Goal: Task Accomplishment & Management: Manage account settings

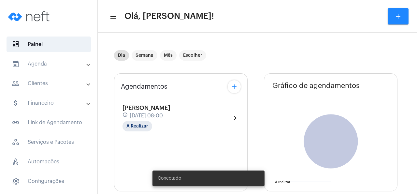
click at [163, 113] on span "[DATE] 08:00" at bounding box center [146, 116] width 33 height 6
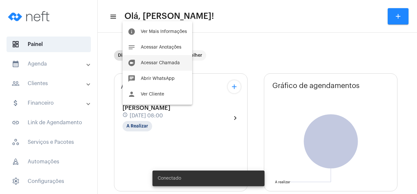
click at [167, 60] on button "duo [PERSON_NAME]" at bounding box center [157, 63] width 70 height 16
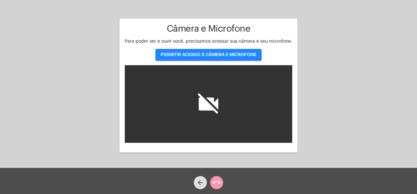
click at [211, 55] on span "PERMITIR ACESSO À CÂMERA E MICROFONE" at bounding box center [208, 54] width 96 height 5
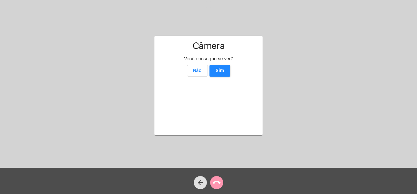
click at [221, 80] on video at bounding box center [208, 104] width 98 height 49
click at [223, 68] on span "Sim" at bounding box center [219, 70] width 8 height 5
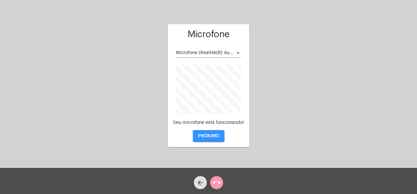
click at [215, 136] on span "PRÓXIMO" at bounding box center [208, 135] width 21 height 5
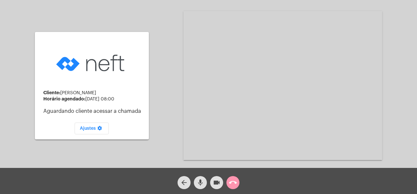
click at [397, 34] on div "Cliente: Nirsan Grillo Gomes Dambrós Horário agendado: 30 de setembro às 08:00 …" at bounding box center [208, 85] width 415 height 168
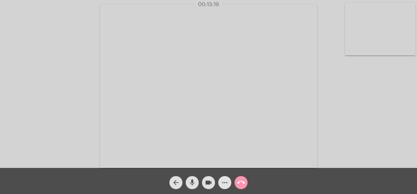
click at [224, 183] on mat-icon "more_horiz" at bounding box center [225, 182] width 8 height 8
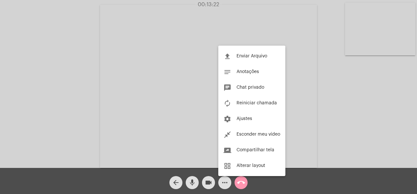
click at [378, 110] on div at bounding box center [208, 97] width 417 height 194
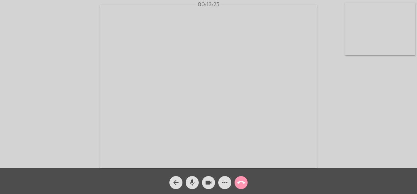
click at [224, 183] on mat-icon "more_horiz" at bounding box center [225, 182] width 8 height 8
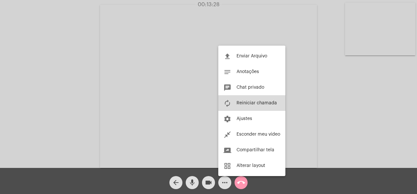
click at [265, 103] on span "Reiniciar chamada" at bounding box center [256, 103] width 40 height 5
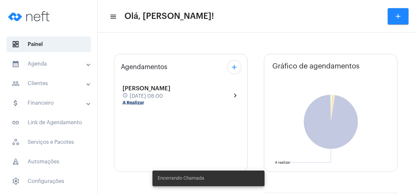
type input "[URL][DOMAIN_NAME]"
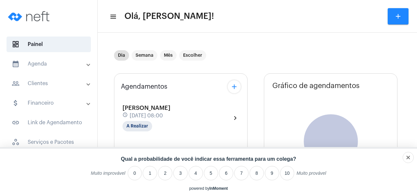
click at [43, 86] on mat-panel-title "people_outline Clientes" at bounding box center [49, 83] width 75 height 8
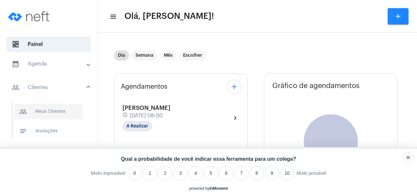
click at [50, 112] on span "people_outline Meus Clientes" at bounding box center [48, 111] width 69 height 16
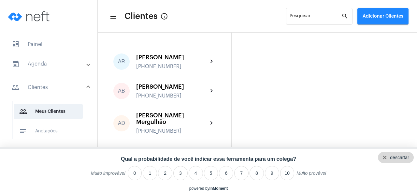
click at [403, 157] on div "descartar" at bounding box center [399, 157] width 19 height 5
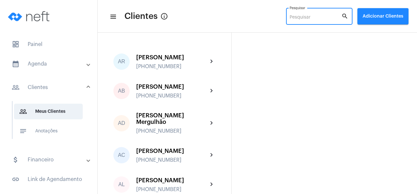
click at [293, 18] on input "Pesquisar" at bounding box center [315, 17] width 52 height 5
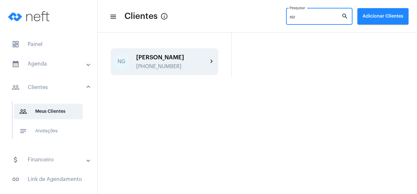
type input "nir"
click at [178, 59] on div "[PERSON_NAME]" at bounding box center [172, 57] width 72 height 7
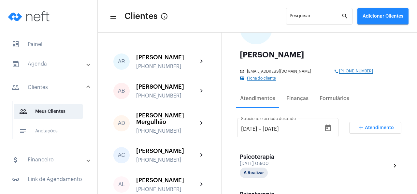
scroll to position [94, 0]
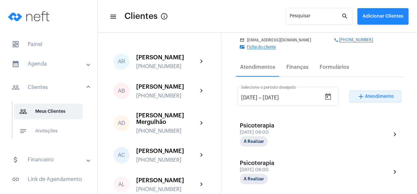
click at [375, 94] on span "Atendimento" at bounding box center [378, 96] width 29 height 5
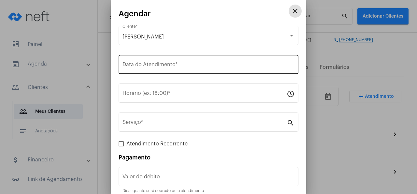
click at [152, 67] on input "Data do Atendimento *" at bounding box center [208, 66] width 172 height 6
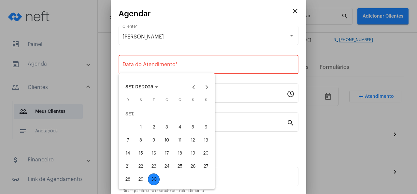
drag, startPoint x: 152, startPoint y: 178, endPoint x: 153, endPoint y: 166, distance: 11.7
click at [152, 176] on div "30" at bounding box center [154, 179] width 12 height 12
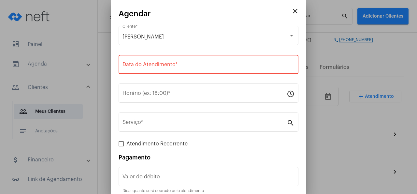
type input "[DATE]"
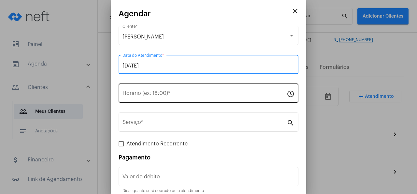
click at [146, 92] on input "Horário (ex: 18:00) *" at bounding box center [204, 94] width 164 height 6
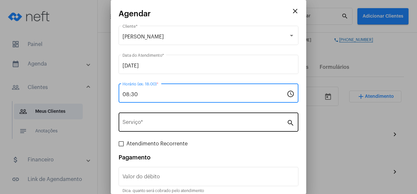
type input "08:30"
click at [173, 118] on div "Serviço *" at bounding box center [204, 121] width 164 height 21
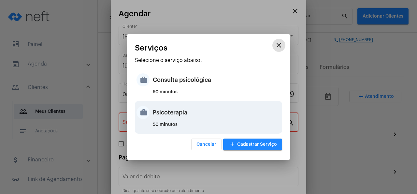
click at [163, 119] on div "Psicoterapia" at bounding box center [217, 113] width 128 height 20
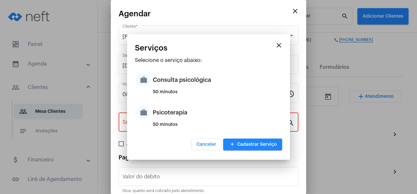
type input "Psicoterapia"
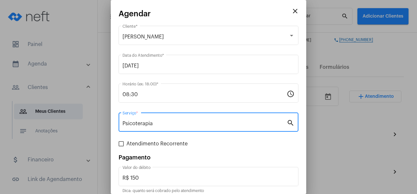
scroll to position [29, 0]
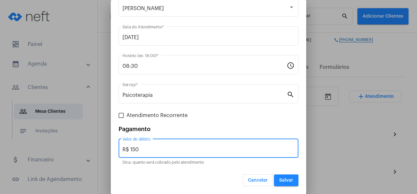
drag, startPoint x: 146, startPoint y: 149, endPoint x: 106, endPoint y: 149, distance: 40.0
click at [122, 149] on input "R$ 150" at bounding box center [208, 149] width 172 height 6
type input "R$"
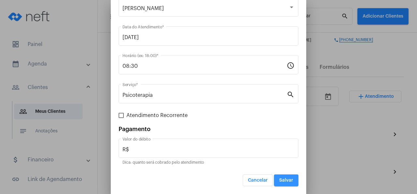
click at [282, 181] on span "Salvar" at bounding box center [286, 180] width 14 height 5
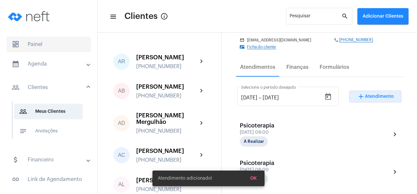
click at [52, 43] on span "dashboard Painel" at bounding box center [49, 44] width 84 height 16
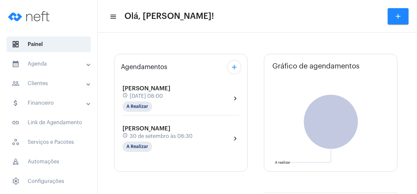
type input "[URL][DOMAIN_NAME]"
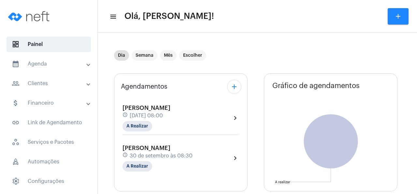
click at [179, 152] on div "[PERSON_NAME] Dambrós schedule [DATE] 08:30 A Realizar" at bounding box center [157, 157] width 70 height 27
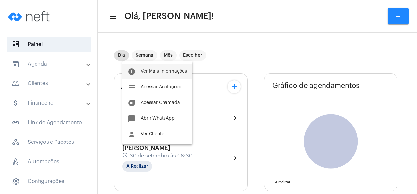
click at [178, 71] on span "Ver Mais Informações" at bounding box center [164, 71] width 46 height 5
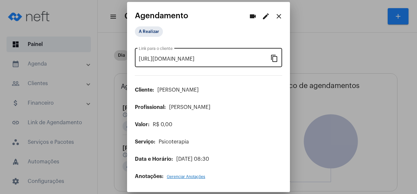
click at [273, 59] on mat-icon "content_copy" at bounding box center [274, 58] width 8 height 8
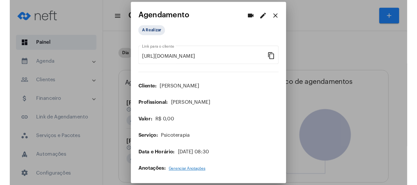
scroll to position [0, 52]
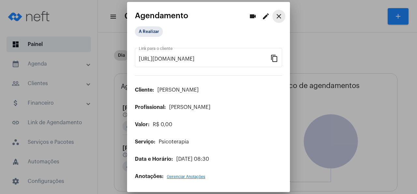
click at [277, 17] on mat-icon "close" at bounding box center [279, 16] width 8 height 8
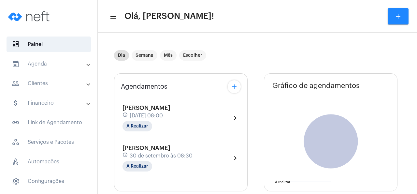
click at [173, 153] on span "30 de setembro às 08:30" at bounding box center [161, 156] width 63 height 6
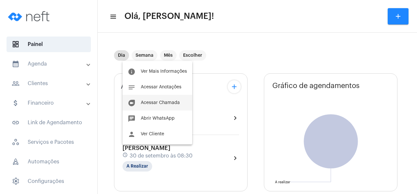
click at [175, 101] on span "Acessar Chamada" at bounding box center [160, 102] width 39 height 5
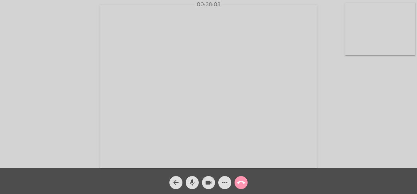
click at [222, 183] on mat-icon "more_horiz" at bounding box center [225, 182] width 8 height 8
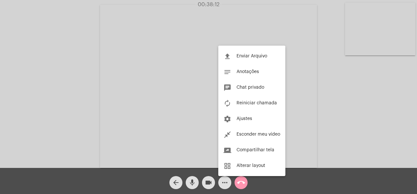
click at [372, 99] on div at bounding box center [208, 97] width 417 height 194
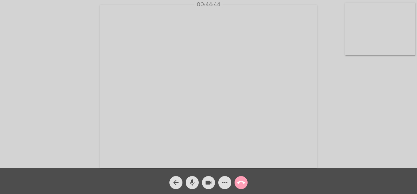
click at [242, 183] on mat-icon "call_end" at bounding box center [241, 182] width 8 height 8
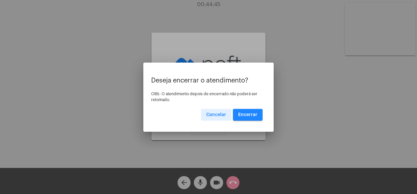
click at [257, 115] on span "Encerrar" at bounding box center [247, 114] width 19 height 5
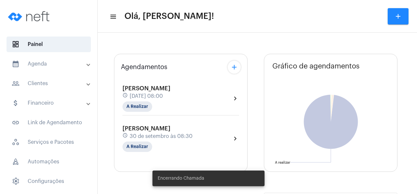
type input "[URL][DOMAIN_NAME]"
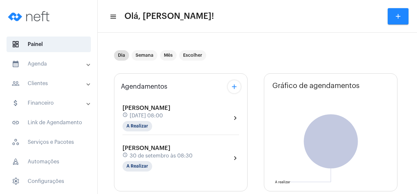
click at [163, 116] on span "[DATE] 08:00" at bounding box center [146, 116] width 33 height 6
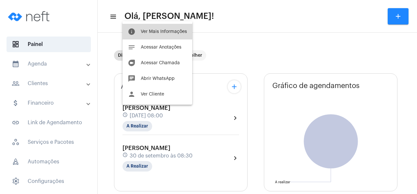
click at [179, 30] on span "Ver Mais Informações" at bounding box center [164, 31] width 46 height 5
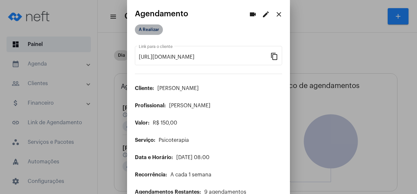
click at [149, 26] on mat-chip "A Realizar" at bounding box center [149, 29] width 28 height 10
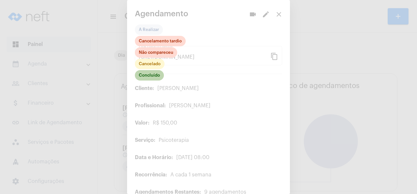
click at [156, 76] on mat-chip "Concluído" at bounding box center [149, 75] width 29 height 10
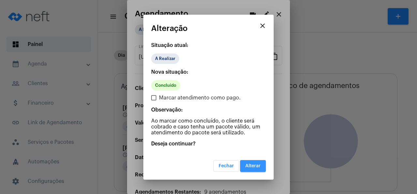
click at [255, 165] on span "Alterar" at bounding box center [252, 165] width 15 height 5
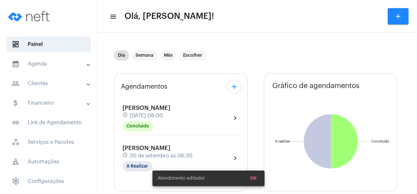
click at [192, 151] on div "[PERSON_NAME] Dambrós schedule [DATE] 08:30 A Realizar" at bounding box center [157, 157] width 70 height 27
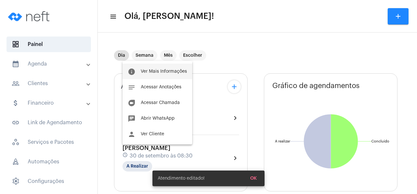
click at [160, 69] on button "info Ver Mais Informações" at bounding box center [157, 71] width 70 height 16
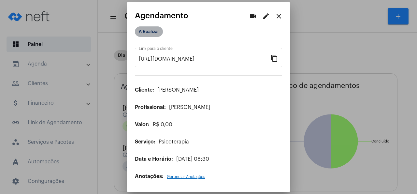
click at [156, 32] on mat-chip "A Realizar" at bounding box center [149, 31] width 28 height 10
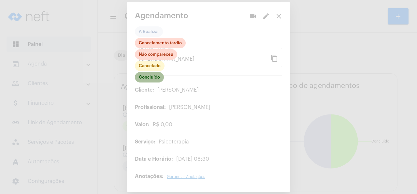
click at [156, 79] on mat-chip "Concluído" at bounding box center [149, 77] width 29 height 10
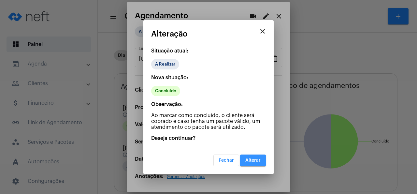
click at [245, 162] on button "Alterar" at bounding box center [253, 160] width 26 height 12
